Goal: Transaction & Acquisition: Purchase product/service

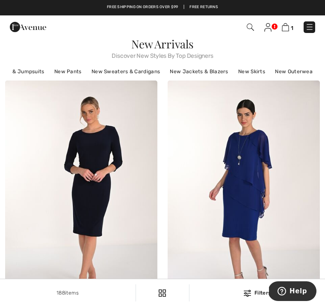
scroll to position [0, 71]
click at [311, 25] on img at bounding box center [310, 27] width 9 height 9
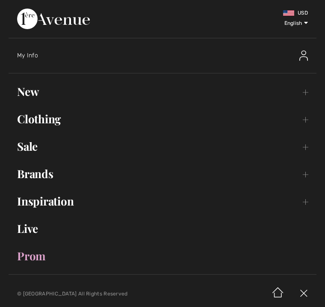
click at [47, 116] on link "Clothing Toggle submenu" at bounding box center [163, 119] width 308 height 19
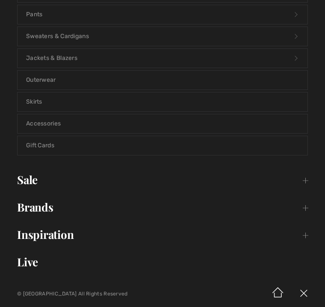
scroll to position [204, 0]
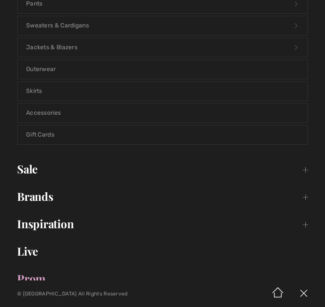
click at [43, 88] on link "Skirts" at bounding box center [163, 91] width 290 height 19
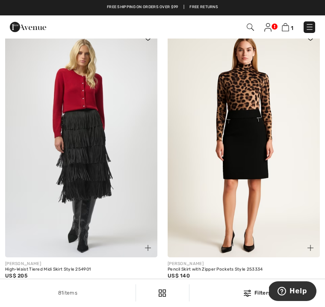
scroll to position [2256, 0]
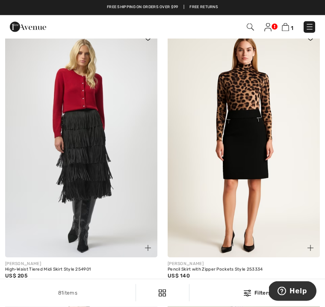
click at [256, 166] on img at bounding box center [244, 143] width 152 height 229
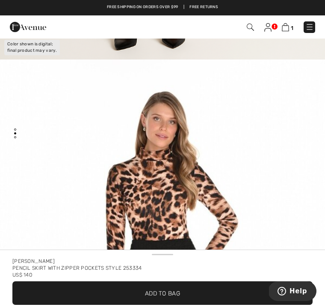
scroll to position [366, 0]
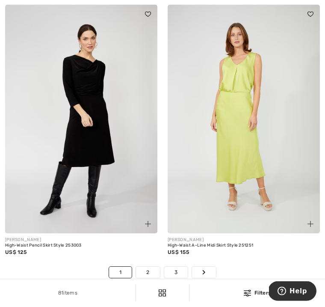
scroll to position [4912, 0]
click at [151, 267] on link "2" at bounding box center [148, 271] width 24 height 11
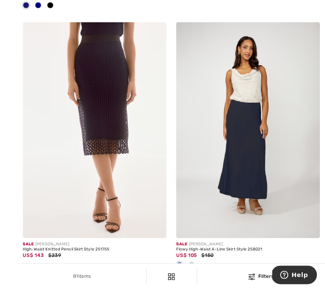
scroll to position [1410, 0]
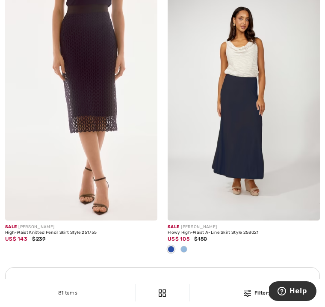
click at [243, 141] on img at bounding box center [244, 106] width 152 height 229
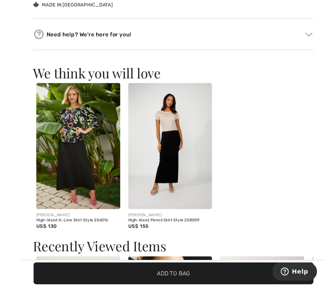
scroll to position [656, 0]
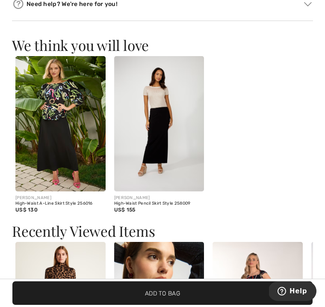
click at [169, 146] on img at bounding box center [159, 123] width 90 height 135
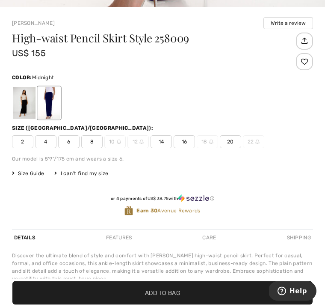
scroll to position [264, 0]
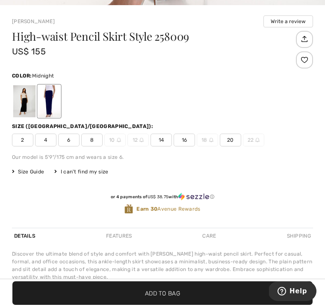
click at [29, 101] on div at bounding box center [24, 101] width 22 height 32
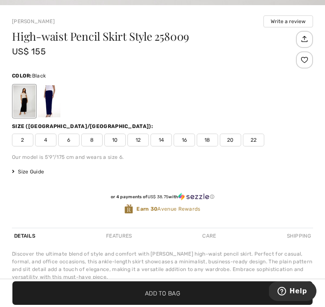
scroll to position [0, 0]
click at [55, 100] on div at bounding box center [49, 101] width 22 height 32
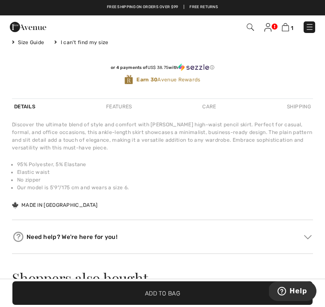
scroll to position [422, 0]
click at [211, 108] on div "Care" at bounding box center [209, 106] width 18 height 15
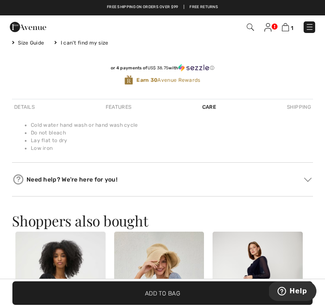
click at [125, 106] on div "Features" at bounding box center [119, 106] width 30 height 15
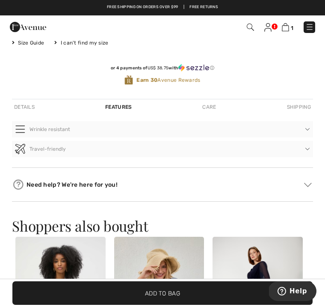
click at [28, 106] on div "Details" at bounding box center [24, 106] width 25 height 15
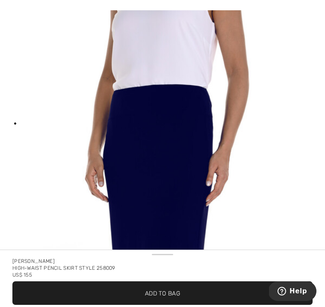
scroll to position [5, 0]
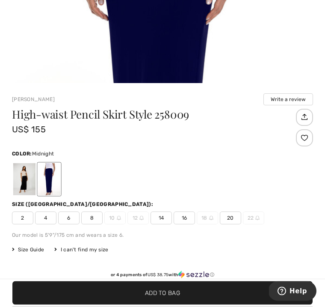
click at [28, 176] on div at bounding box center [24, 179] width 22 height 32
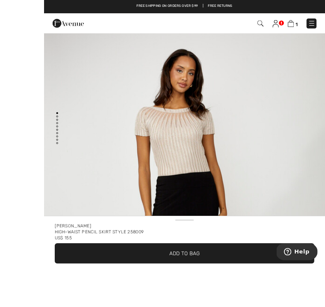
scroll to position [61, 0]
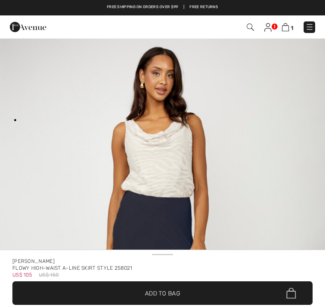
scroll to position [196, 0]
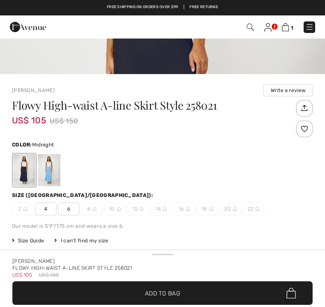
checkbox input "true"
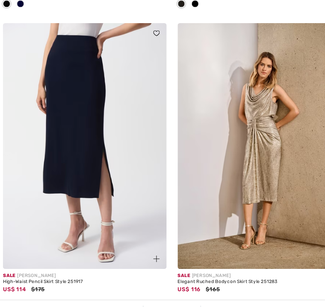
scroll to position [2526, 0]
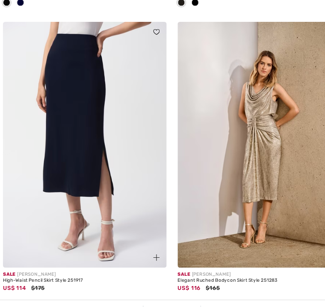
click at [74, 148] on img at bounding box center [81, 135] width 152 height 229
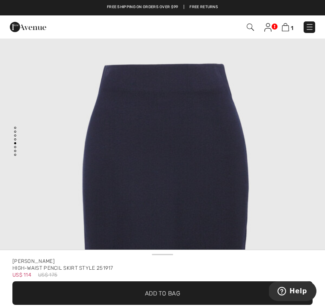
scroll to position [1858, 0]
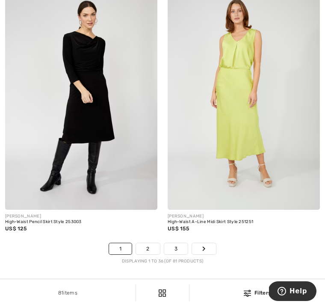
click at [147, 247] on link "2" at bounding box center [148, 248] width 24 height 11
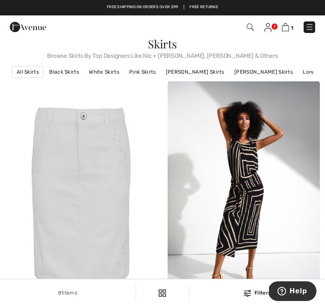
click at [302, 71] on link "Long Skirts" at bounding box center [317, 71] width 37 height 11
click at [302, 72] on link "Long Skirts" at bounding box center [317, 71] width 37 height 11
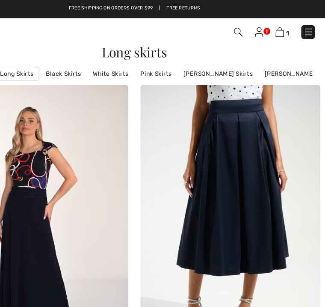
click at [306, 25] on img at bounding box center [310, 27] width 9 height 9
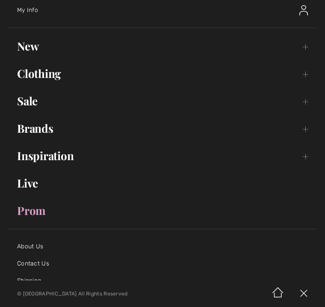
scroll to position [46, 0]
click at [63, 156] on link "Inspiration Toggle submenu" at bounding box center [163, 155] width 308 height 19
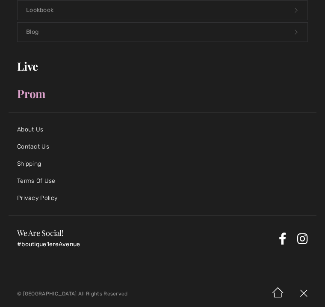
scroll to position [237, 0]
click at [38, 67] on link "Live" at bounding box center [163, 66] width 308 height 19
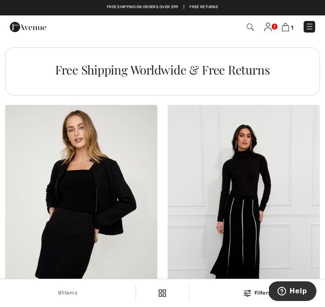
scroll to position [1643, 0]
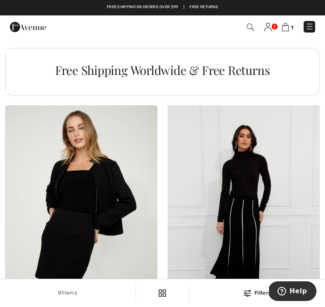
click at [288, 27] on img at bounding box center [285, 27] width 7 height 8
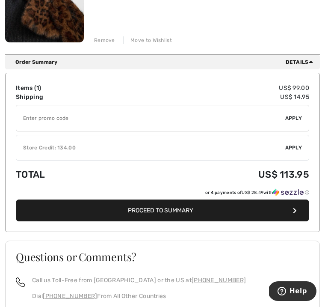
scroll to position [191, 0]
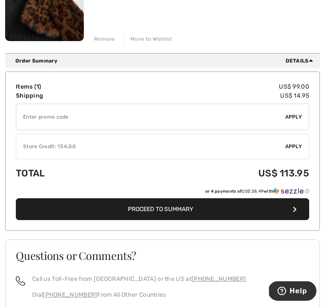
click at [295, 146] on span "Apply" at bounding box center [293, 147] width 17 height 8
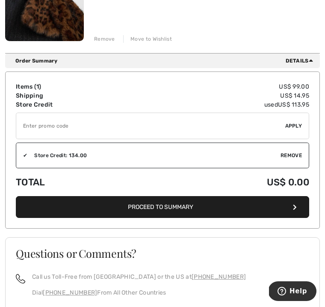
click at [179, 208] on span "Proceed to Summary" at bounding box center [160, 206] width 65 height 7
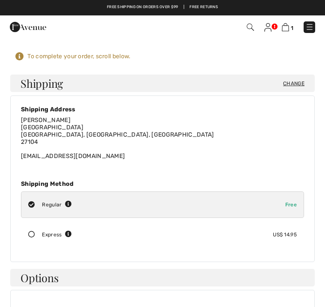
checkbox input "true"
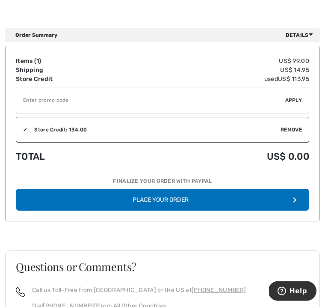
scroll to position [650, 0]
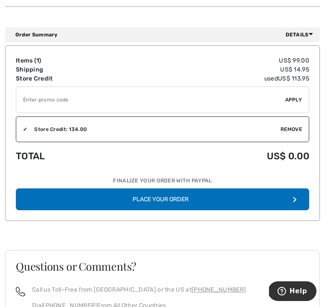
click at [179, 193] on button "Place Your Order" at bounding box center [163, 199] width 294 height 22
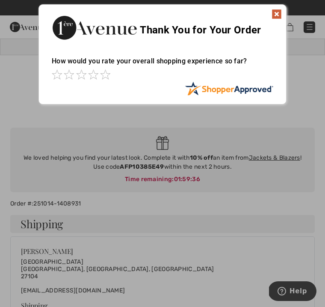
click at [279, 15] on img at bounding box center [277, 14] width 10 height 10
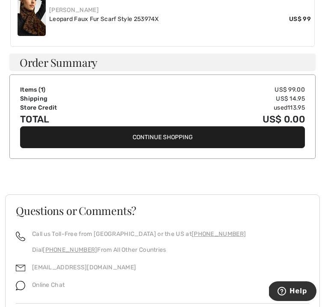
scroll to position [404, 0]
